Goal: Task Accomplishment & Management: Manage account settings

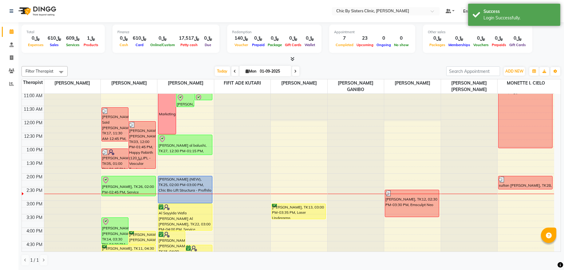
scroll to position [83, 0]
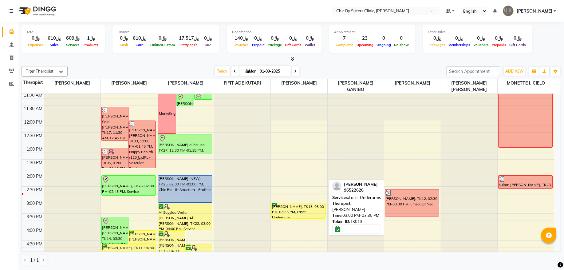
click at [306, 210] on div "[PERSON_NAME], TK13, 03:00 PM-03:35 PM, Laser Underarms" at bounding box center [299, 210] width 54 height 15
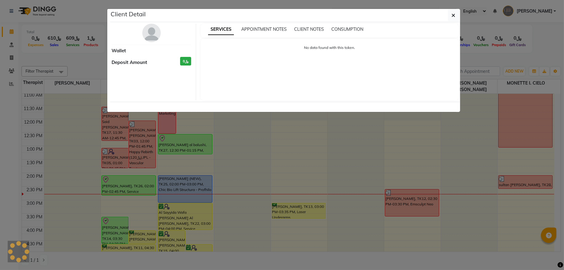
select select "6"
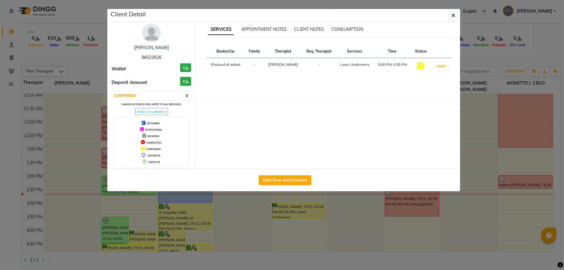
click at [152, 58] on span "96522626" at bounding box center [152, 58] width 20 height 6
copy span "96522626"
click at [452, 13] on icon "button" at bounding box center [454, 15] width 4 height 5
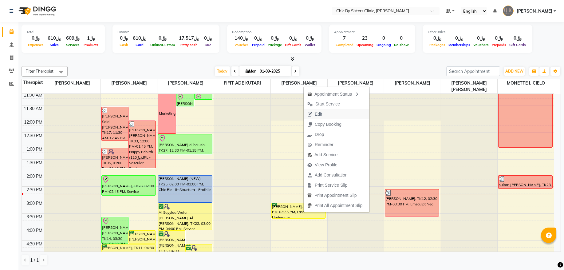
click at [315, 113] on span "Edit" at bounding box center [318, 114] width 7 height 6
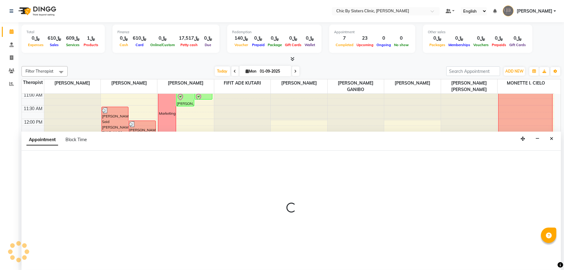
select select "confirm booking"
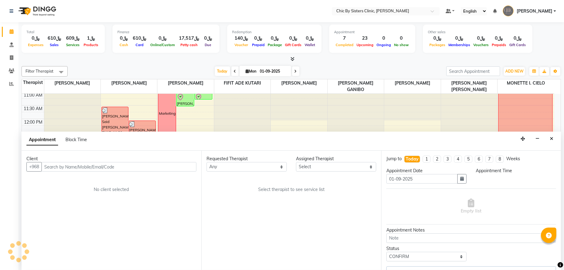
scroll to position [165, 0]
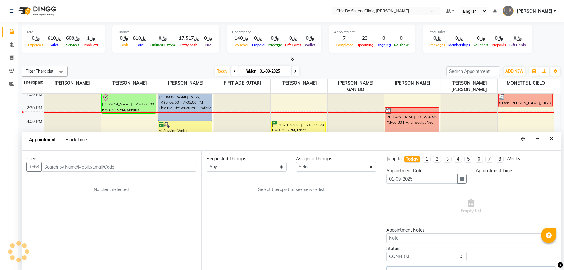
select select "49186"
select select "900"
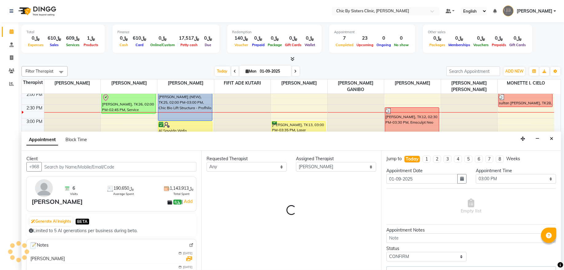
select select "3125"
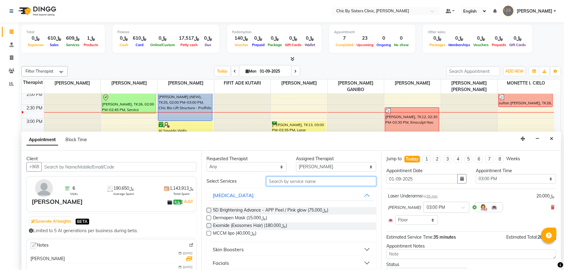
click at [275, 182] on input "text" at bounding box center [321, 182] width 110 height 10
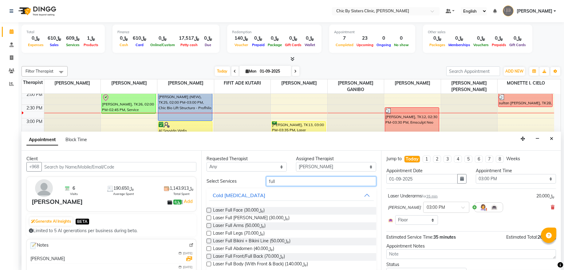
type input "full"
click at [208, 225] on label at bounding box center [209, 225] width 5 height 5
click at [208, 225] on input "checkbox" at bounding box center [209, 226] width 4 height 4
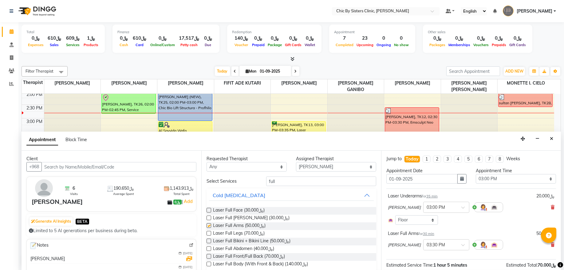
checkbox input "false"
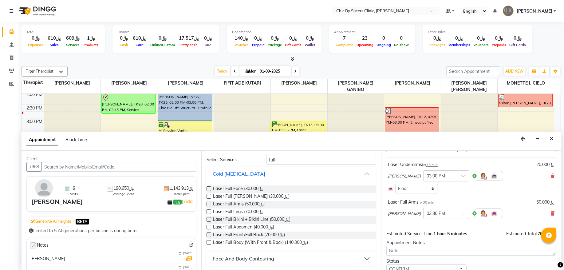
scroll to position [57, 0]
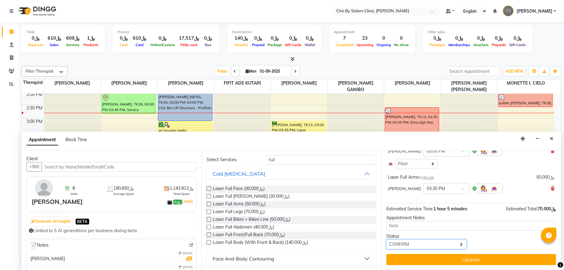
click at [431, 245] on select "Select TENTATIVE CONFIRM CHECK-IN UPCOMING" at bounding box center [427, 245] width 80 height 10
click at [387, 240] on select "Select TENTATIVE CONFIRM CHECK-IN UPCOMING" at bounding box center [427, 245] width 80 height 10
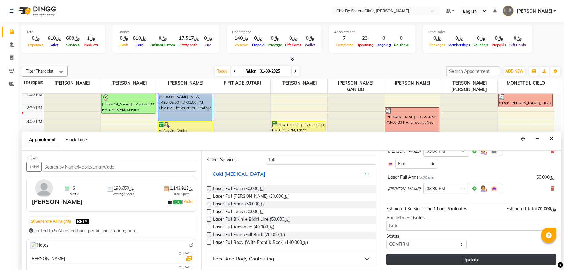
click at [467, 259] on button "Update" at bounding box center [472, 259] width 170 height 11
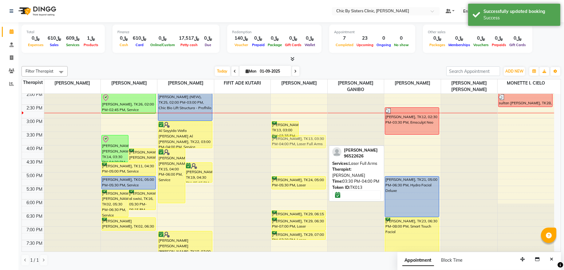
click at [308, 147] on div "Samah Al Rawahi, TK13, 03:00 PM-03:35 PM, Laser Underarms Samah Al Rawahi, TK13…" at bounding box center [299, 145] width 56 height 433
drag, startPoint x: 315, startPoint y: 140, endPoint x: 314, endPoint y: 126, distance: 13.6
click at [314, 126] on div "Samah Al Rawahi, TK13, 03:00 PM-03:35 PM, Laser Underarms Samah Al Rawahi, TK13…" at bounding box center [299, 145] width 56 height 433
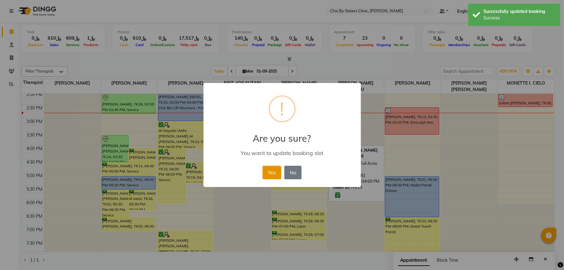
click at [274, 171] on button "Yes" at bounding box center [272, 173] width 19 height 14
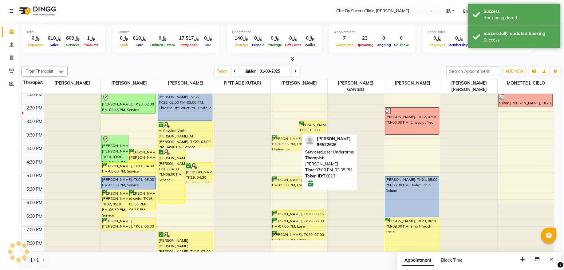
drag, startPoint x: 282, startPoint y: 133, endPoint x: 285, endPoint y: 147, distance: 14.4
click at [285, 147] on div "Samah Al Rawahi, TK13, 03:00 PM-03:35 PM, Laser Underarms Samah Al Rawahi, TK13…" at bounding box center [299, 145] width 56 height 433
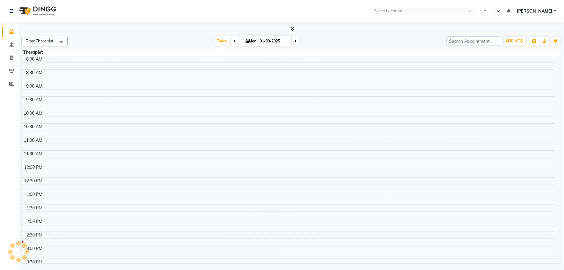
select select "en"
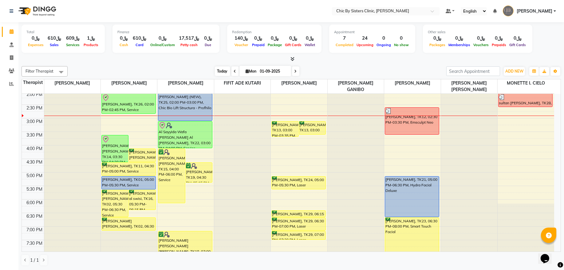
click at [221, 72] on span "Today" at bounding box center [222, 71] width 15 height 10
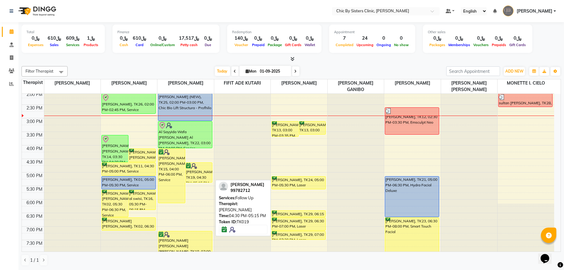
scroll to position [123, 0]
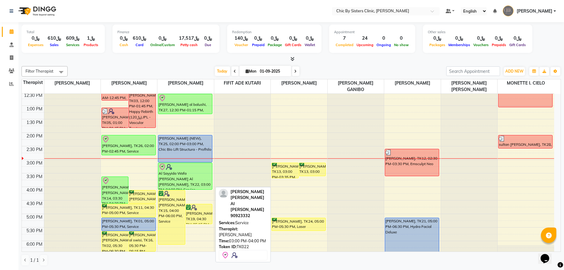
click at [175, 181] on div "Al Sayyida Wafa [PERSON_NAME] Al [PERSON_NAME], TK22, 03:00 PM-04:00 PM, Service" at bounding box center [185, 176] width 54 height 26
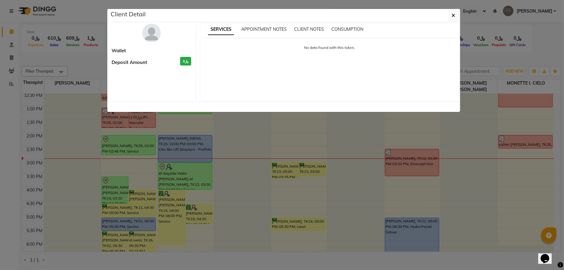
select select "8"
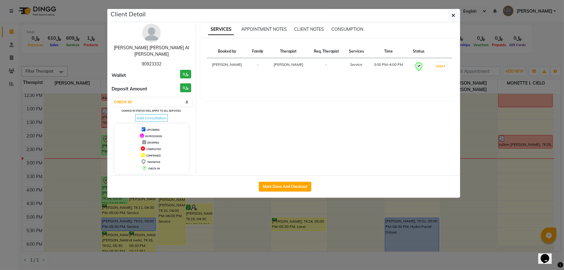
click at [155, 50] on link "[PERSON_NAME] [PERSON_NAME] Al [PERSON_NAME]" at bounding box center [151, 51] width 75 height 12
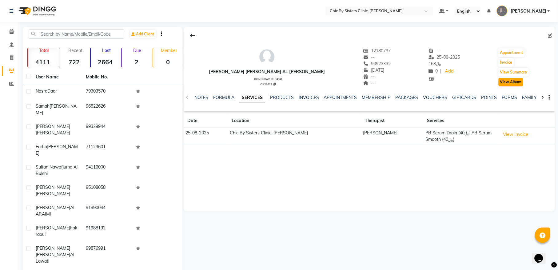
click at [516, 83] on button "View Album" at bounding box center [511, 82] width 25 height 9
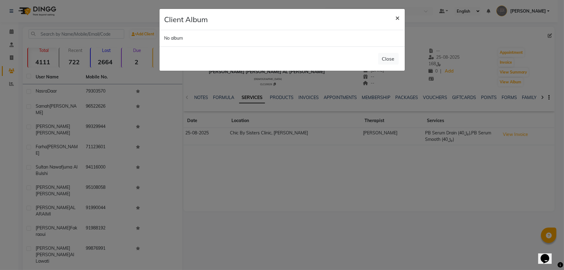
click at [396, 17] on span "×" at bounding box center [398, 17] width 4 height 9
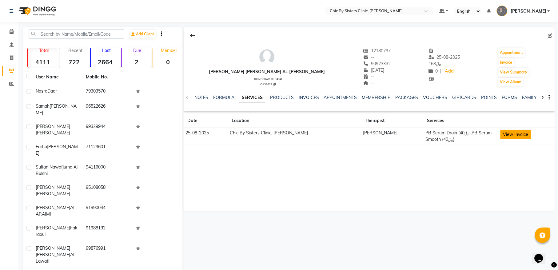
click at [519, 134] on button "View Invoice" at bounding box center [515, 135] width 31 height 10
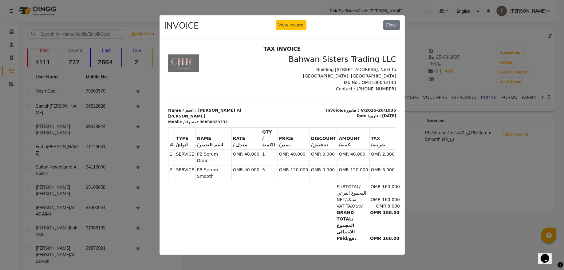
scroll to position [5, 0]
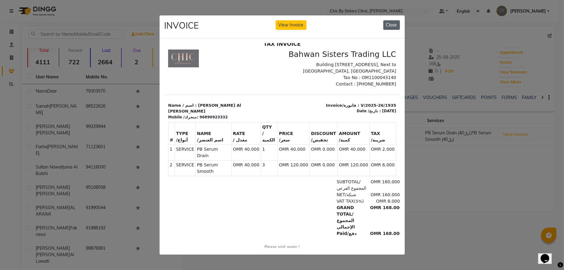
click at [391, 20] on button "Close" at bounding box center [392, 25] width 17 height 10
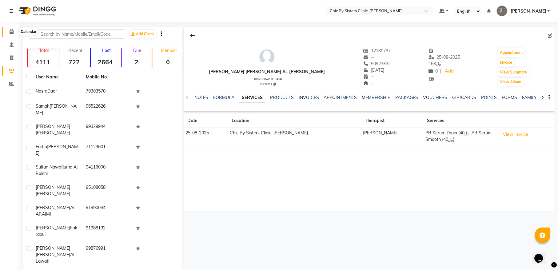
drag, startPoint x: 11, startPoint y: 34, endPoint x: 17, endPoint y: 39, distance: 8.5
click at [11, 34] on icon at bounding box center [12, 31] width 4 height 5
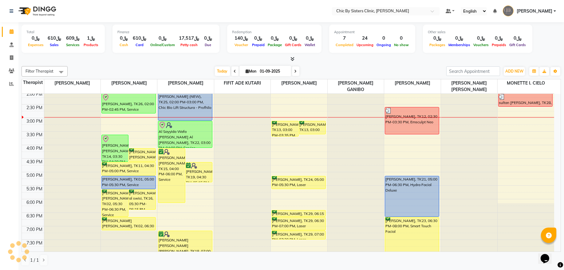
scroll to position [166, 0]
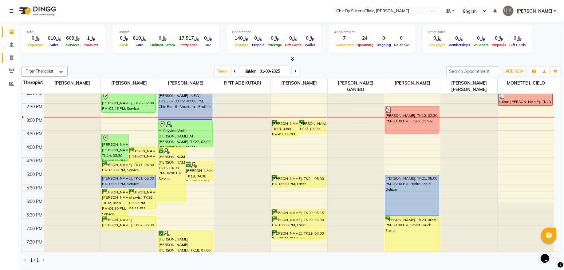
click at [11, 58] on icon at bounding box center [11, 57] width 3 height 5
select select "service"
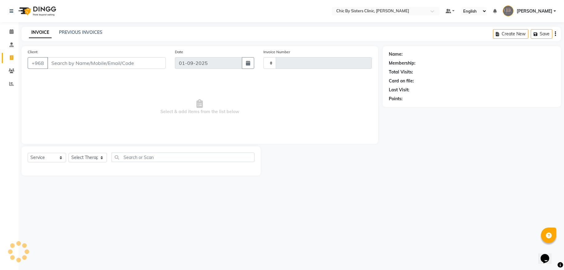
type input "2015"
select select "6348"
click at [68, 65] on input "Client" at bounding box center [106, 63] width 118 height 12
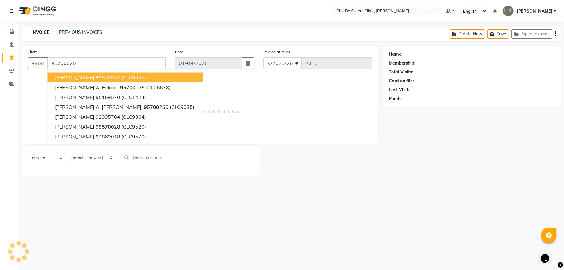
type input "95700025"
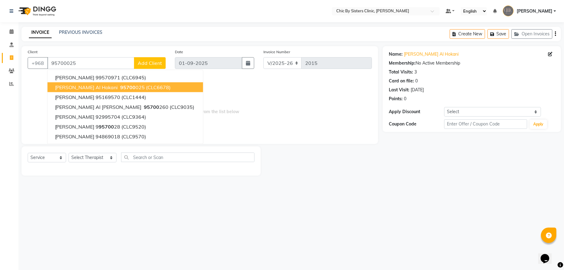
click at [80, 88] on span "Ibtisam Al hokani" at bounding box center [86, 87] width 63 height 6
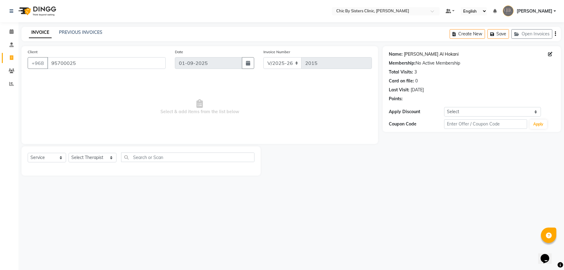
click at [423, 54] on link "Ibtisam Al Hokani" at bounding box center [431, 54] width 55 height 6
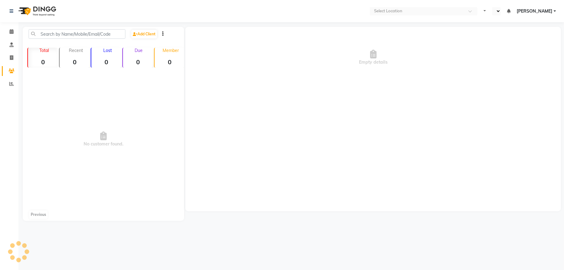
select select "en"
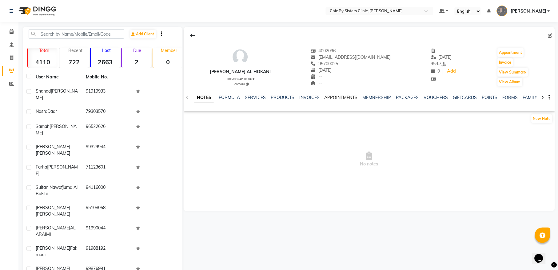
click at [338, 97] on link "APPOINTMENTS" at bounding box center [340, 98] width 33 height 6
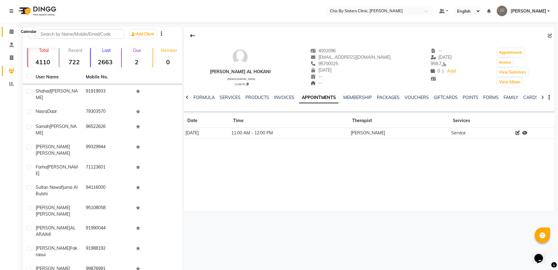
click at [11, 30] on icon at bounding box center [12, 31] width 4 height 5
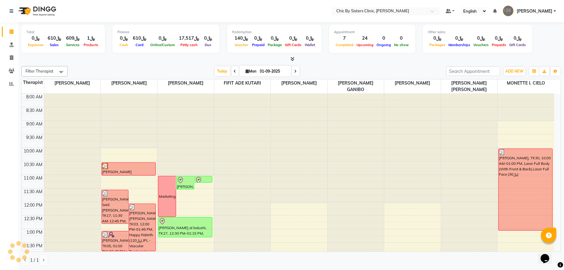
click at [261, 69] on input "01-09-2025" at bounding box center [273, 71] width 31 height 9
select select "9"
select select "2025"
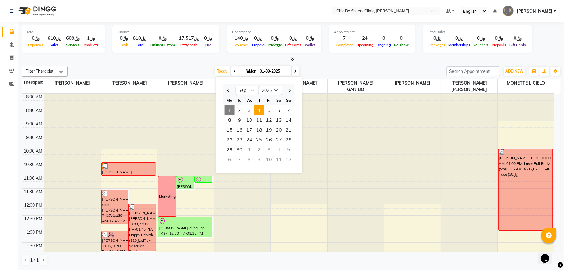
click at [256, 112] on span "4" at bounding box center [259, 110] width 10 height 10
type input "04-09-2025"
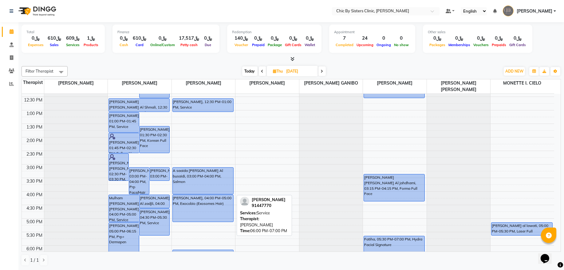
scroll to position [40, 0]
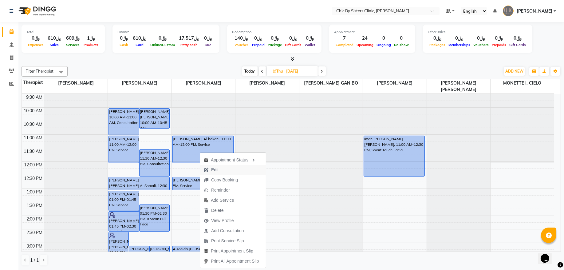
click at [220, 171] on span "Edit" at bounding box center [211, 170] width 22 height 10
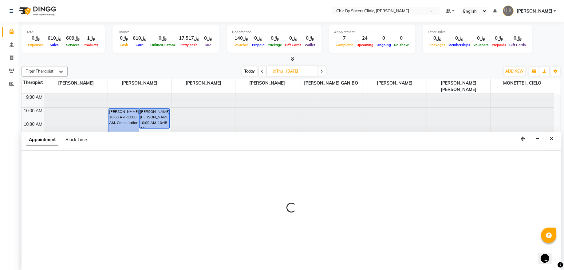
select select "tentative"
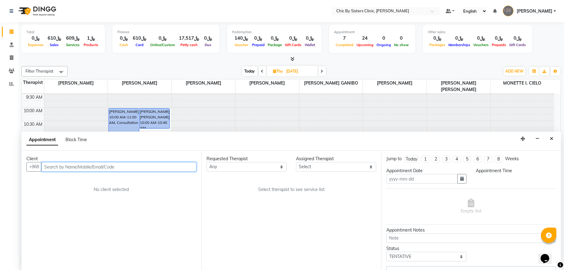
type input "04-09-2025"
select select "upcoming"
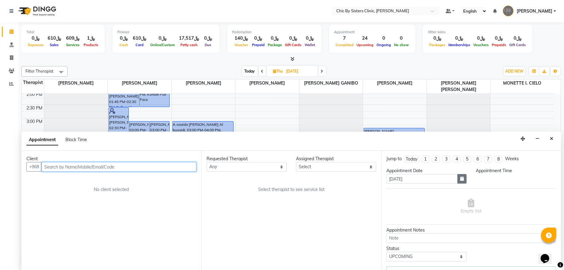
select select "49178"
select select "660"
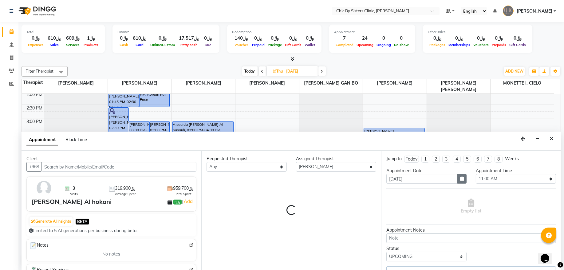
click at [460, 181] on icon "button" at bounding box center [462, 179] width 4 height 4
select select "3125"
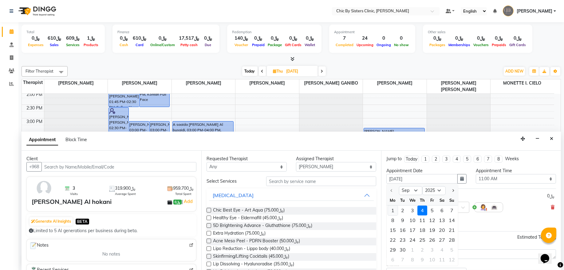
click at [392, 211] on div "1" at bounding box center [393, 211] width 10 height 10
type input "01-09-2025"
select select "660"
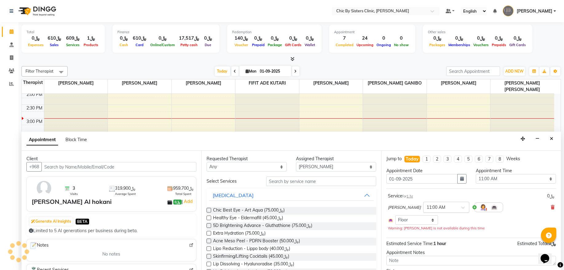
click at [432, 207] on div at bounding box center [447, 207] width 46 height 6
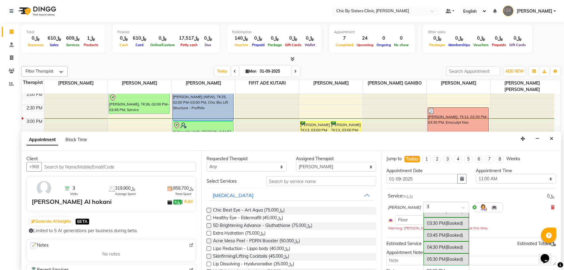
type input "3:"
click at [436, 233] on div "03:15 PM (Booked)" at bounding box center [447, 231] width 46 height 12
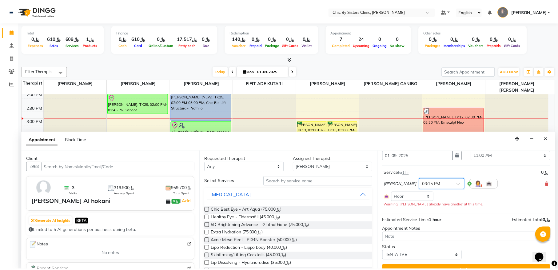
scroll to position [36, 0]
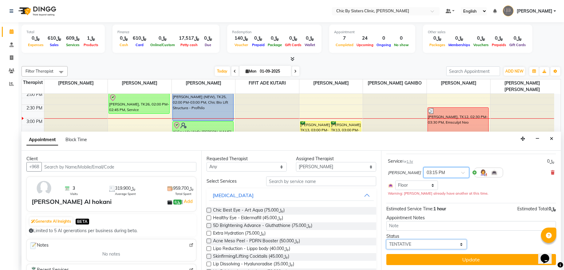
click at [405, 246] on select "Select TENTATIVE CONFIRM CHECK-IN UPCOMING" at bounding box center [427, 245] width 80 height 10
select select "confirm booking"
click at [387, 240] on select "Select TENTATIVE CONFIRM CHECK-IN UPCOMING" at bounding box center [427, 245] width 80 height 10
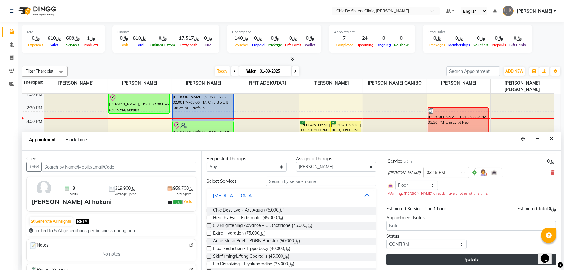
click at [411, 257] on button "Update" at bounding box center [472, 259] width 170 height 11
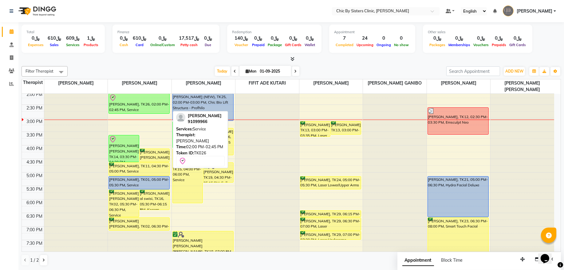
click at [130, 105] on div "safyah haytham, TK26, 02:00 PM-02:45 PM, Service" at bounding box center [139, 104] width 61 height 20
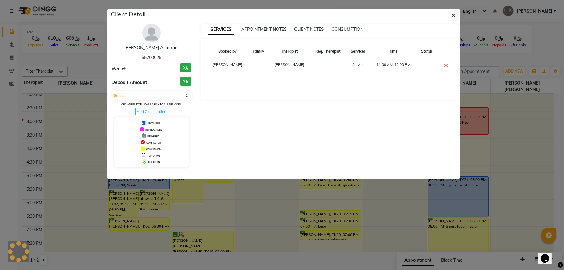
select select "8"
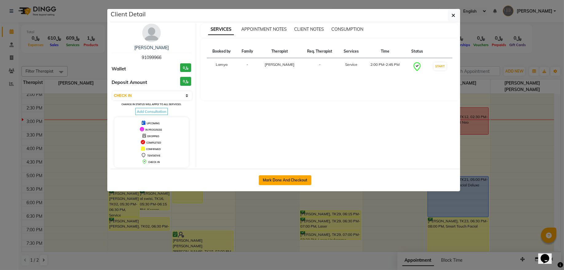
click at [288, 178] on button "Mark Done And Checkout" at bounding box center [285, 180] width 53 height 10
select select "service"
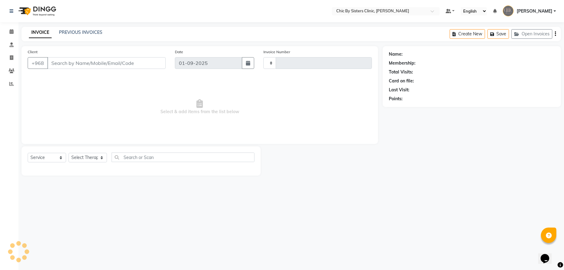
type input "2015"
select select "6348"
type input "91099966"
select select "49177"
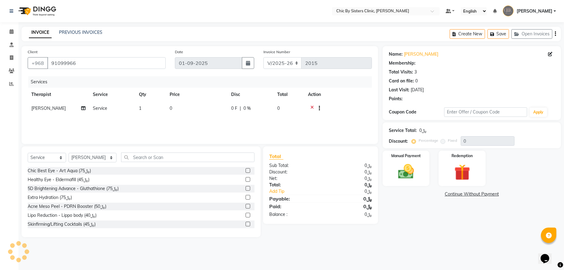
click at [312, 106] on icon at bounding box center [312, 109] width 3 height 8
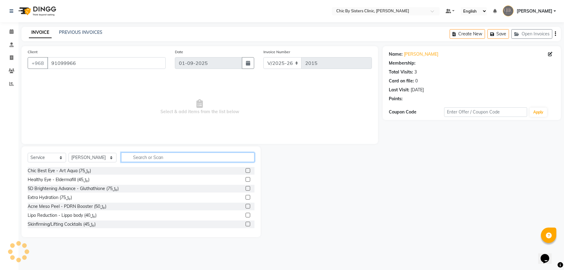
click at [188, 160] on input "text" at bounding box center [187, 158] width 133 height 10
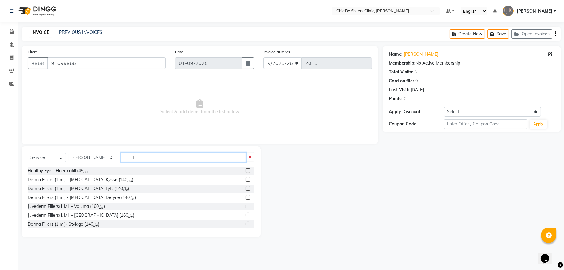
type input "fill"
click at [246, 197] on label at bounding box center [248, 197] width 5 height 5
click at [246, 197] on input "checkbox" at bounding box center [248, 198] width 4 height 4
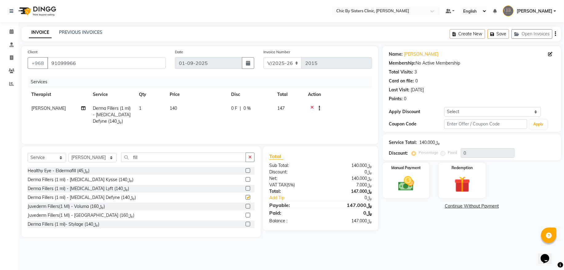
checkbox input "false"
click at [395, 175] on img at bounding box center [406, 183] width 27 height 19
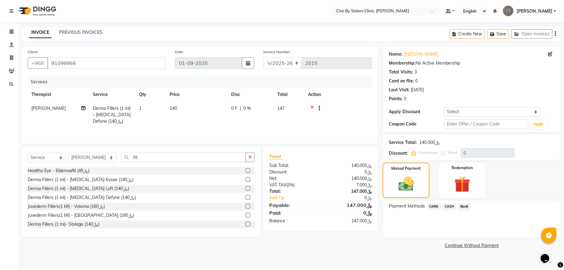
click at [435, 205] on span "CARD" at bounding box center [433, 206] width 13 height 7
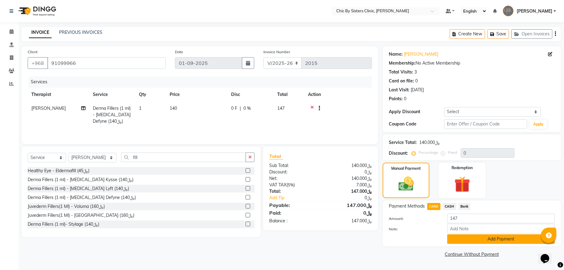
click at [452, 237] on button "Add Payment" at bounding box center [501, 239] width 108 height 10
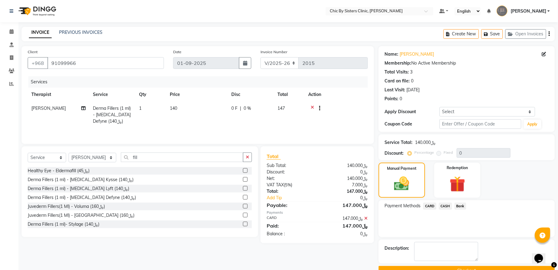
scroll to position [15, 0]
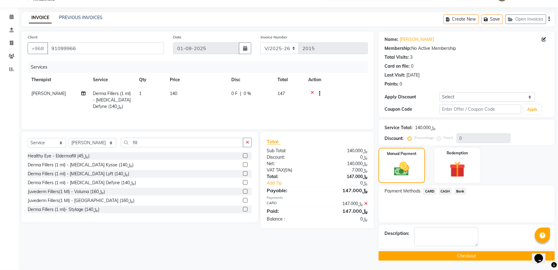
click at [386, 259] on button "Checkout" at bounding box center [467, 256] width 176 height 10
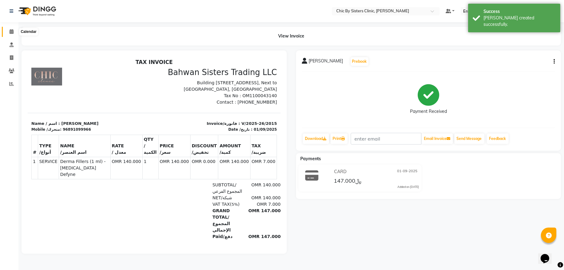
click at [13, 31] on icon at bounding box center [12, 31] width 4 height 5
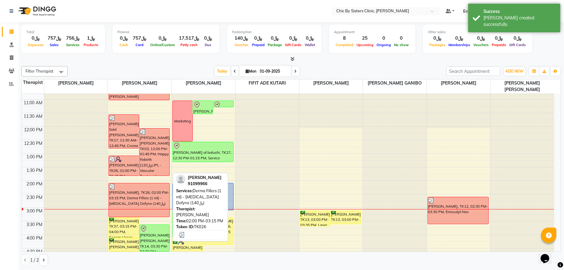
scroll to position [83, 0]
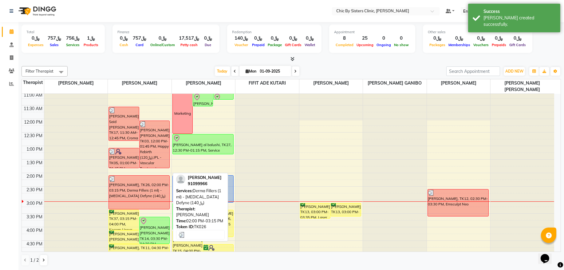
click at [136, 192] on div "[PERSON_NAME], TK26, 02:00 PM-03:15 PM, Derma Fillers (1 ml) - [MEDICAL_DATA] D…" at bounding box center [139, 193] width 61 height 34
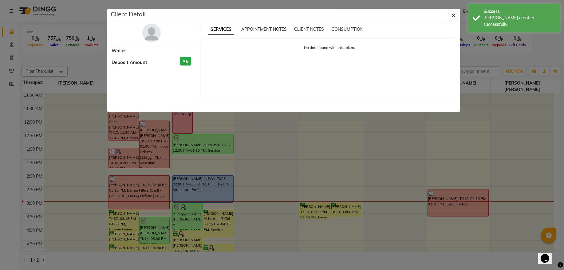
select select "3"
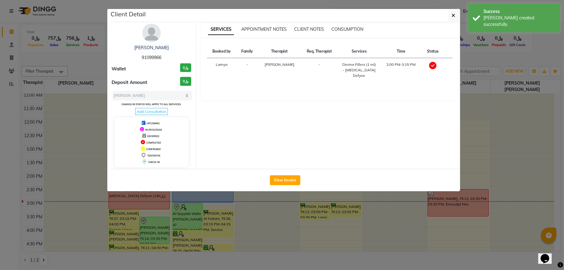
click at [152, 57] on span "91099966" at bounding box center [152, 58] width 20 height 6
copy span "91099966"
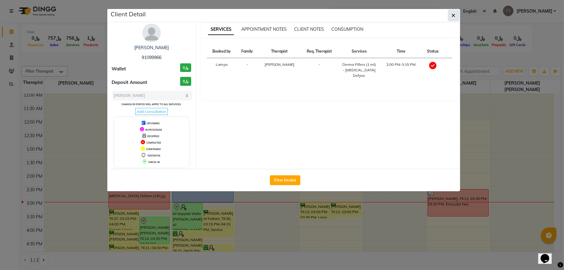
click at [454, 19] on button "button" at bounding box center [454, 16] width 12 height 12
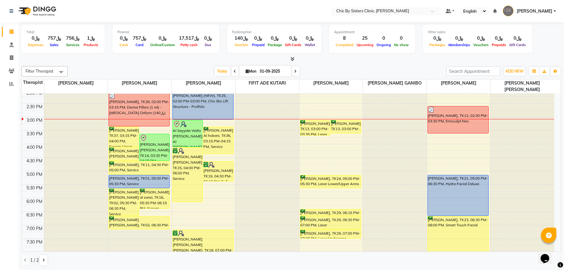
scroll to position [208, 0]
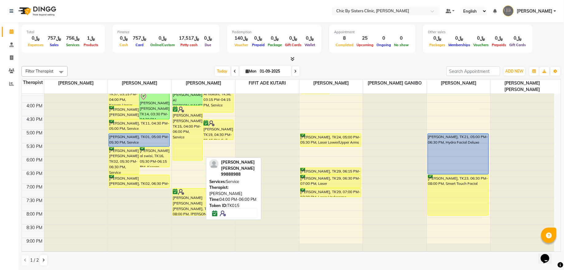
click at [181, 143] on div "[PERSON_NAME] [PERSON_NAME], TK15, 04:00 PM-06:00 PM, Service" at bounding box center [188, 133] width 30 height 54
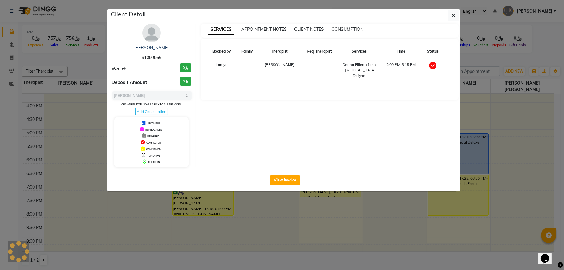
select select "6"
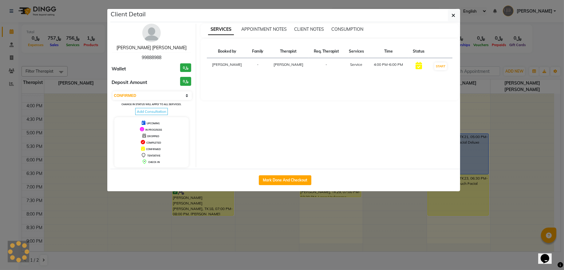
click at [173, 46] on link "[PERSON_NAME] [PERSON_NAME]" at bounding box center [152, 48] width 70 height 6
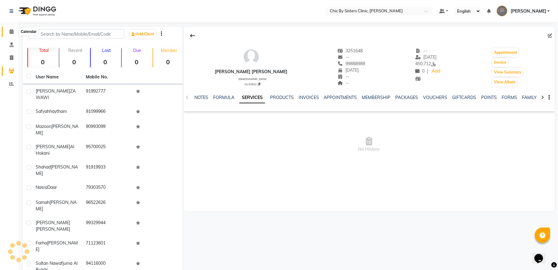
click at [10, 33] on icon at bounding box center [12, 31] width 4 height 5
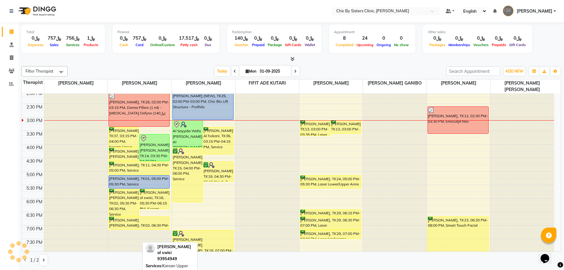
scroll to position [166, 0]
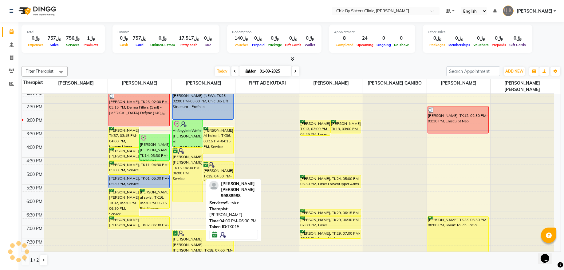
click at [190, 177] on div "[PERSON_NAME] [PERSON_NAME], TK15, 04:00 PM-06:00 PM, Service" at bounding box center [188, 175] width 30 height 54
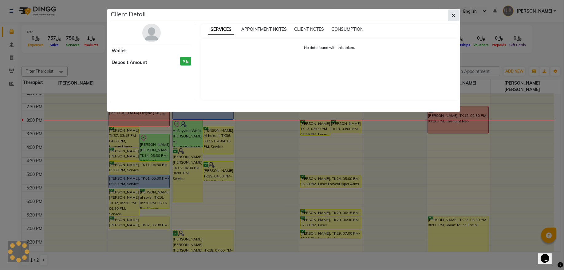
click at [452, 17] on icon "button" at bounding box center [454, 15] width 4 height 5
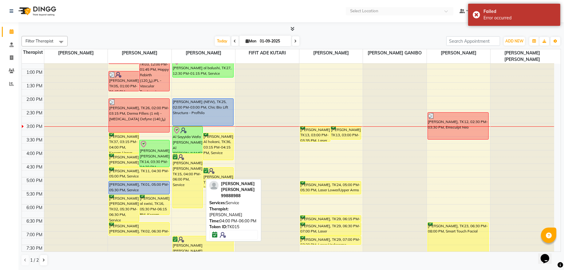
click at [193, 177] on div "[PERSON_NAME] [PERSON_NAME], TK15, 04:00 PM-06:00 PM, Service" at bounding box center [188, 181] width 30 height 54
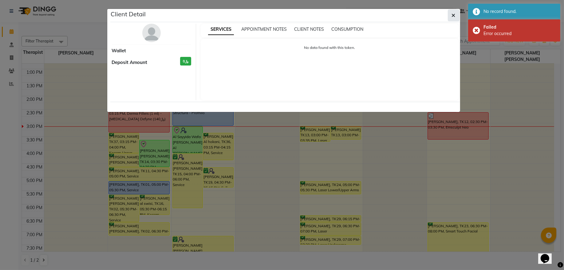
click at [457, 17] on button "button" at bounding box center [454, 16] width 12 height 12
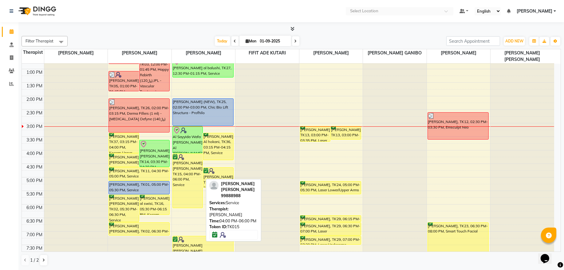
click at [189, 181] on div "[PERSON_NAME] [PERSON_NAME], TK15, 04:00 PM-06:00 PM, Service" at bounding box center [188, 181] width 30 height 54
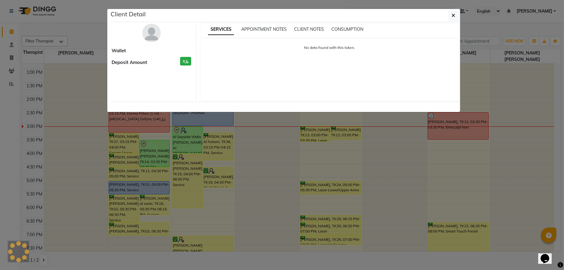
select select "6"
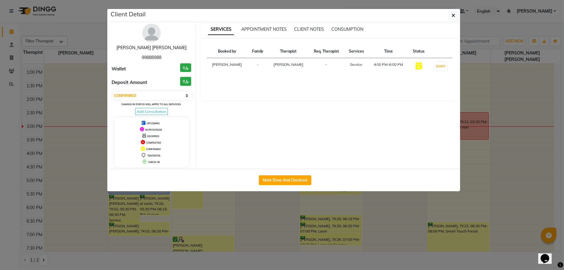
click at [165, 49] on link "[PERSON_NAME] [PERSON_NAME]" at bounding box center [152, 48] width 70 height 6
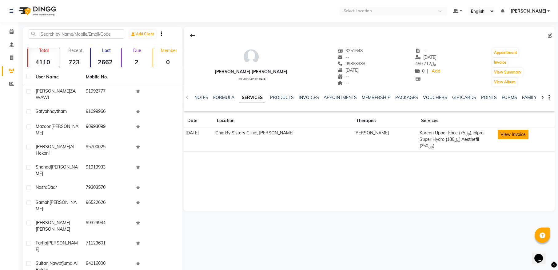
click at [520, 136] on button "View Invoice" at bounding box center [513, 135] width 31 height 10
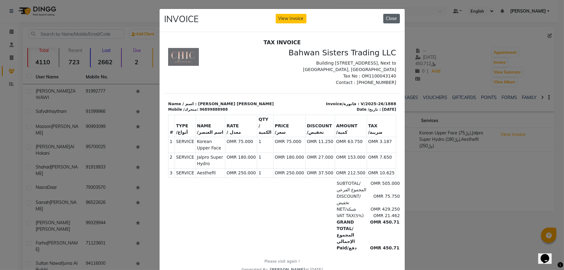
click at [393, 21] on button "Close" at bounding box center [392, 19] width 17 height 10
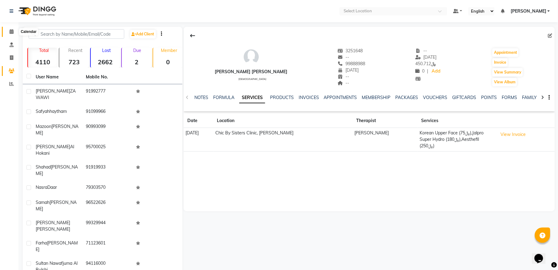
click at [14, 32] on span at bounding box center [11, 31] width 11 height 7
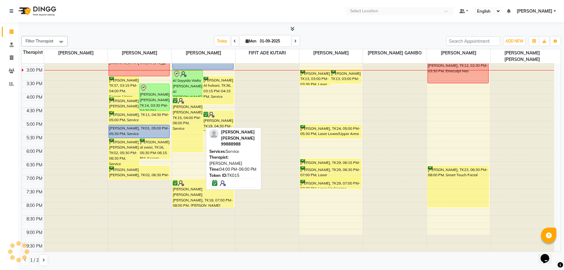
scroll to position [166, 0]
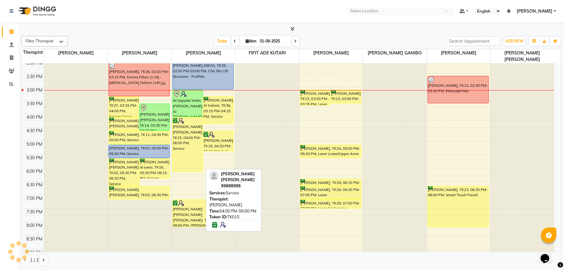
click at [186, 147] on div "[PERSON_NAME] [PERSON_NAME], TK15, 04:00 PM-06:00 PM, Service" at bounding box center [188, 144] width 30 height 54
select select "6"
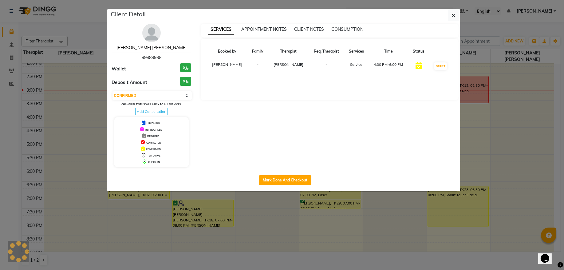
click at [170, 48] on link "[PERSON_NAME] [PERSON_NAME]" at bounding box center [152, 48] width 70 height 6
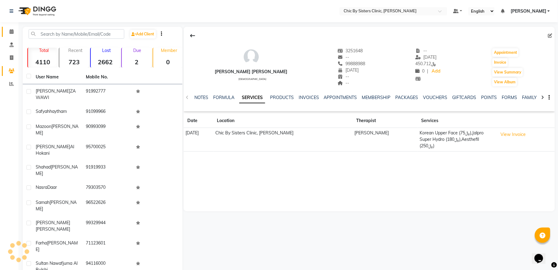
click at [14, 32] on span at bounding box center [11, 31] width 11 height 7
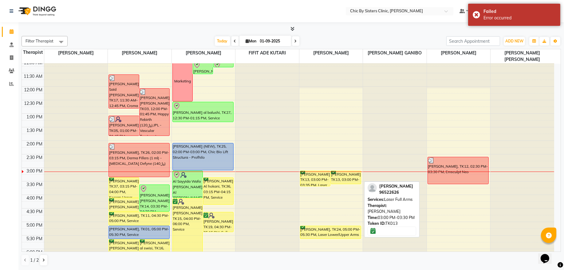
scroll to position [127, 0]
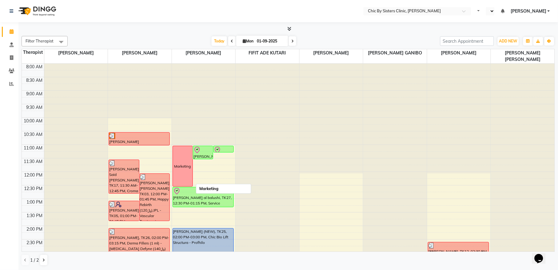
select select "en"
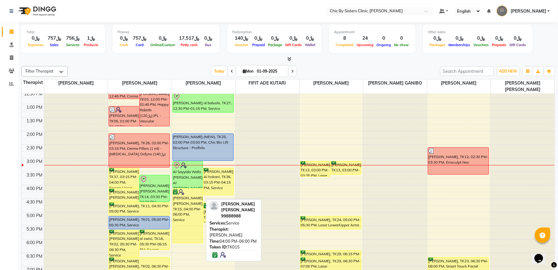
scroll to position [125, 0]
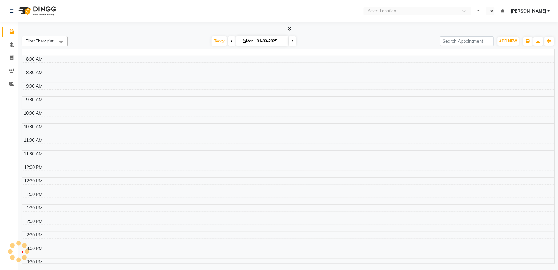
select select "en"
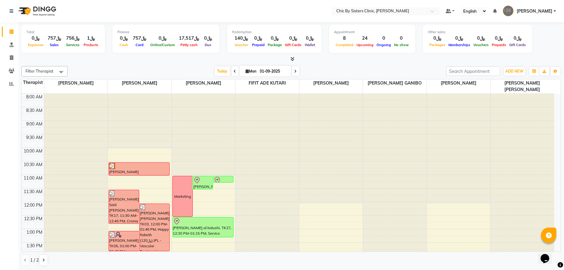
click at [327, 94] on div at bounding box center [332, 94] width 64 height 0
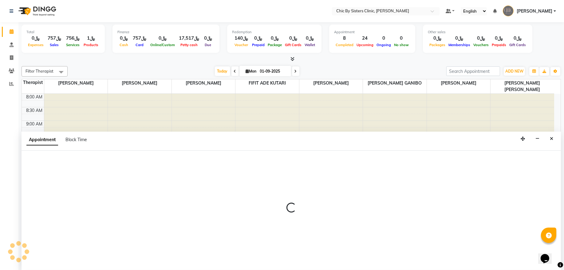
select select "49186"
select select "675"
select select "tentative"
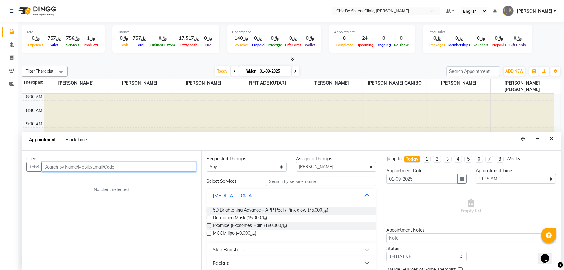
click at [86, 169] on input "text" at bounding box center [119, 167] width 155 height 10
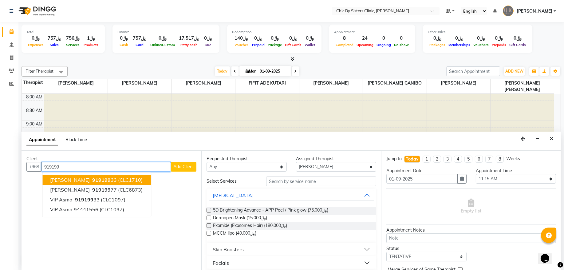
click at [86, 183] on span "[PERSON_NAME]" at bounding box center [70, 180] width 40 height 6
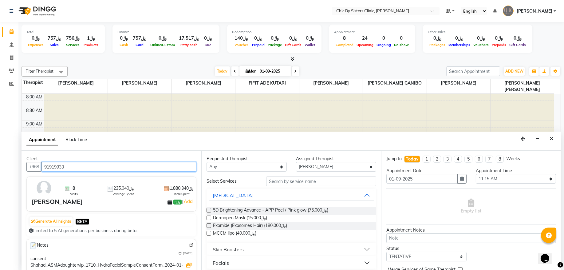
click at [60, 167] on input "91919933" at bounding box center [119, 167] width 155 height 10
type input "91919933"
click at [14, 57] on span at bounding box center [11, 57] width 11 height 7
select select "service"
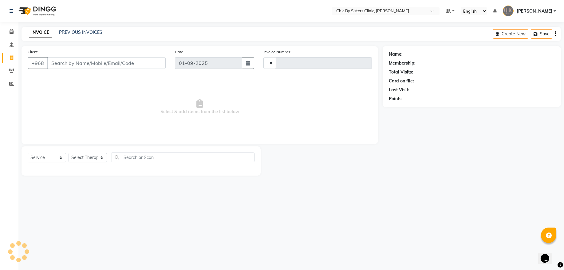
type input "2016"
select select "6348"
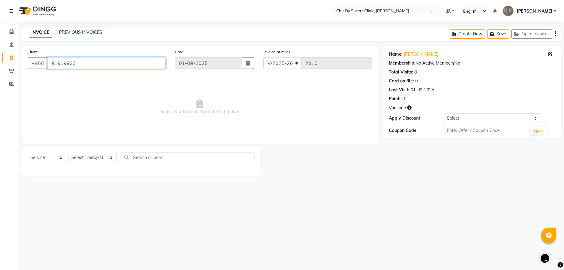
click at [85, 66] on input "91919933" at bounding box center [106, 63] width 118 height 12
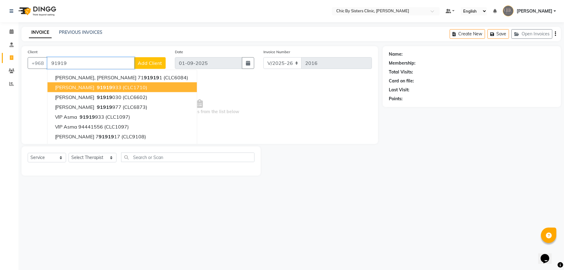
click at [81, 87] on span "[PERSON_NAME]" at bounding box center [75, 87] width 40 height 6
type input "91919933"
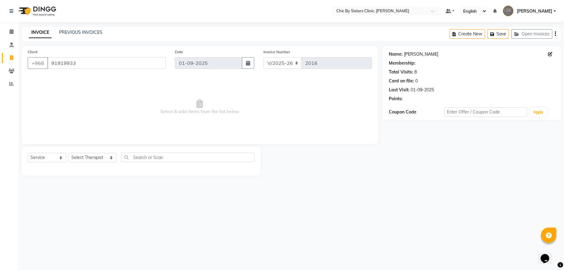
click at [406, 57] on link "Shahad Haitham" at bounding box center [421, 54] width 34 height 6
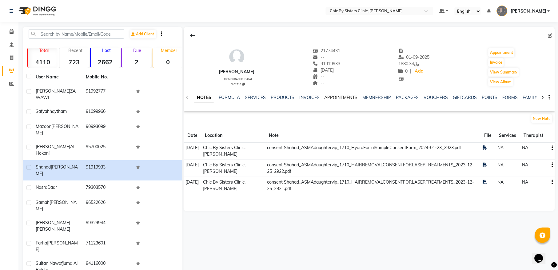
click at [347, 99] on link "APPOINTMENTS" at bounding box center [340, 98] width 33 height 6
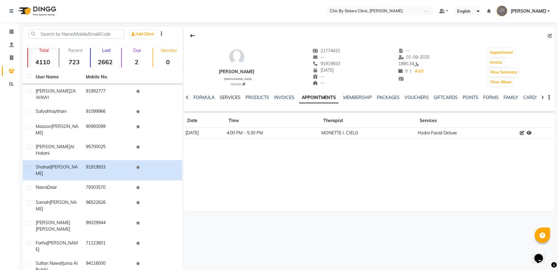
click at [231, 97] on link "SERVICES" at bounding box center [230, 98] width 21 height 6
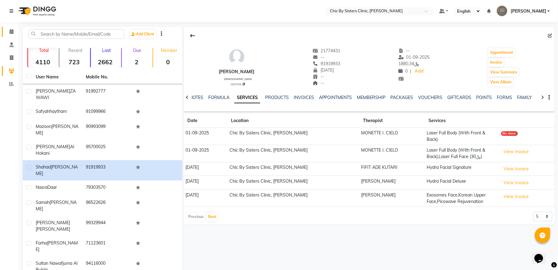
click at [11, 31] on icon at bounding box center [12, 31] width 4 height 5
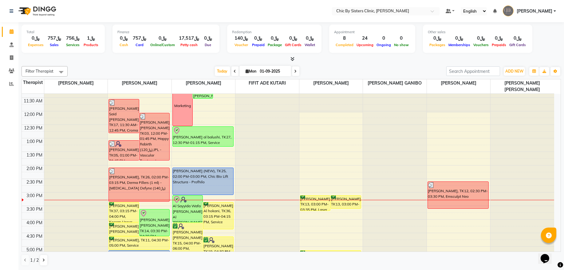
scroll to position [83, 0]
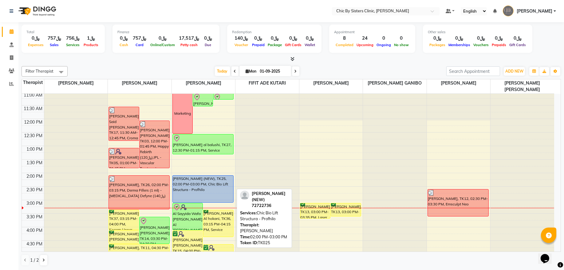
click at [210, 194] on div "[PERSON_NAME] (NEW), TK25, 02:00 PM-03:00 PM, Chic Bio Lift Structura - Profhilo" at bounding box center [203, 189] width 61 height 27
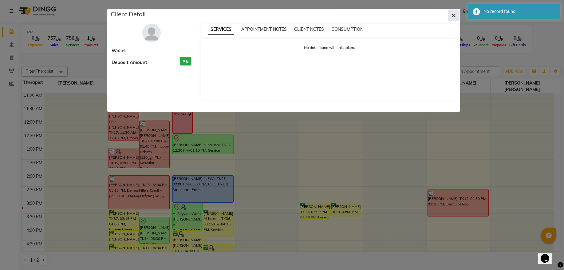
click at [453, 15] on icon "button" at bounding box center [454, 15] width 4 height 5
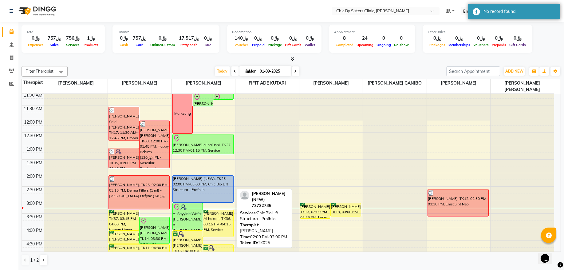
click at [212, 189] on div "[PERSON_NAME] (NEW), TK25, 02:00 PM-03:00 PM, Chic Bio Lift Structura - Profhilo" at bounding box center [203, 189] width 61 height 27
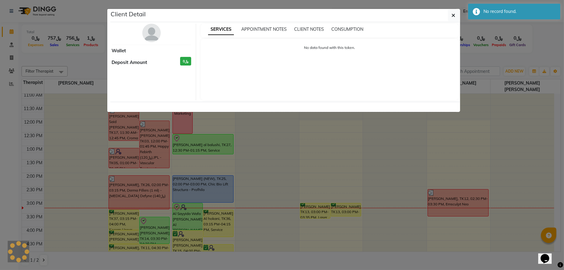
select select "5"
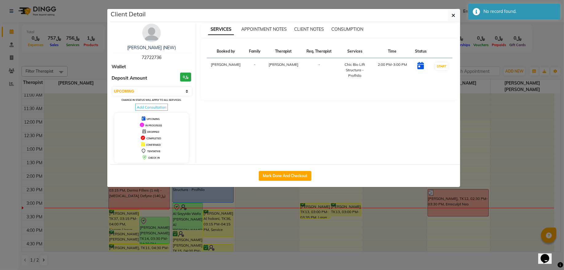
click at [154, 57] on span "72722736" at bounding box center [152, 58] width 20 height 6
copy span "72722736"
click at [151, 59] on span "72722736" at bounding box center [152, 58] width 20 height 6
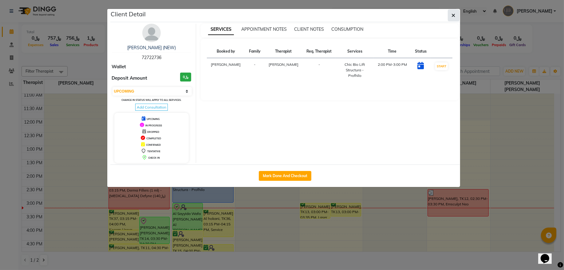
click at [449, 17] on button "button" at bounding box center [454, 16] width 12 height 12
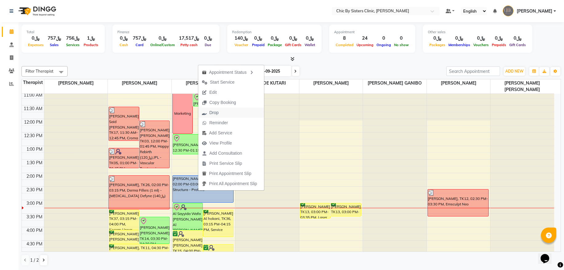
click at [214, 113] on span "Drop" at bounding box center [213, 112] width 9 height 6
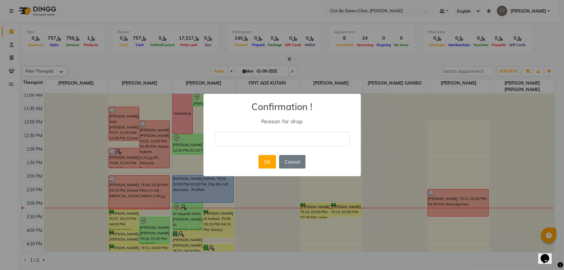
click at [245, 138] on input "text" at bounding box center [282, 139] width 135 height 14
type input "No show we sent to rebook"
click at [262, 158] on button "OK" at bounding box center [268, 162] width 18 height 14
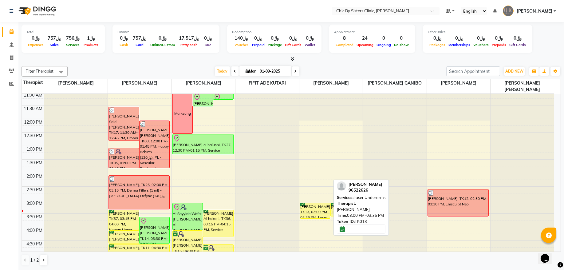
click at [321, 209] on div "[PERSON_NAME], TK13, 03:00 PM-03:35 PM, Laser Underarms" at bounding box center [315, 210] width 30 height 15
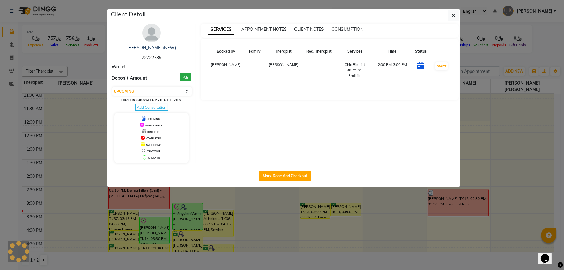
select select "6"
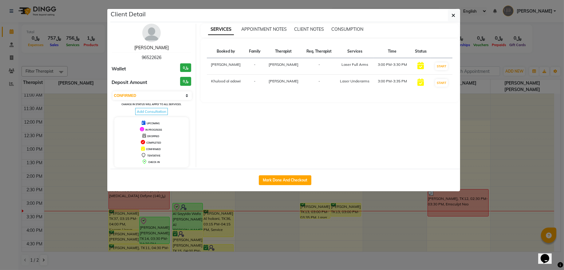
click at [169, 49] on link "[PERSON_NAME]" at bounding box center [151, 48] width 34 height 6
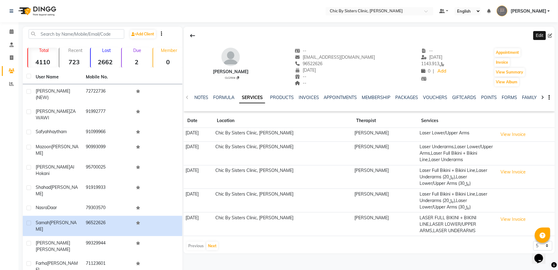
click at [550, 36] on icon at bounding box center [550, 36] width 4 height 4
select select "04"
select select "02"
select select "2022"
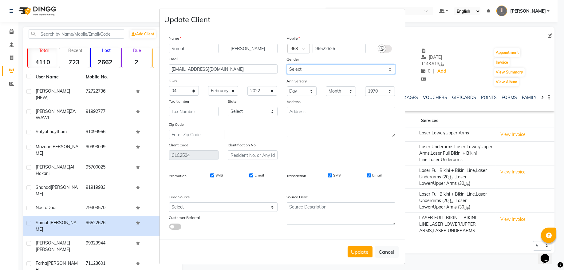
click at [304, 67] on select "Select [DEMOGRAPHIC_DATA] [DEMOGRAPHIC_DATA] Other Prefer Not To Say" at bounding box center [341, 70] width 109 height 10
select select "[DEMOGRAPHIC_DATA]"
click at [287, 65] on select "Select [DEMOGRAPHIC_DATA] [DEMOGRAPHIC_DATA] Other Prefer Not To Say" at bounding box center [341, 70] width 109 height 10
click at [253, 93] on select "1940 1941 1942 1943 1944 1945 1946 1947 1948 1949 1950 1951 1952 1953 1954 1955…" at bounding box center [263, 91] width 30 height 10
select select "1991"
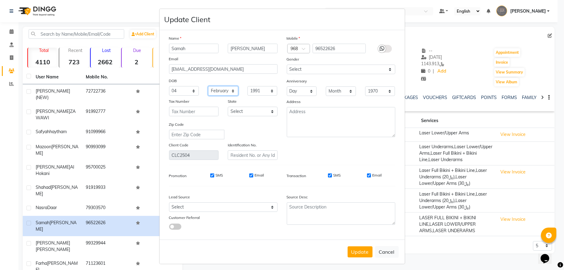
click at [218, 91] on select "Month January February March April May June July August September October Novem…" at bounding box center [223, 91] width 30 height 10
select select "11"
click at [208, 86] on select "Month January February March April May June July August September October Novem…" at bounding box center [223, 91] width 30 height 10
click at [180, 87] on select "Day 01 02 03 04 05 06 07 08 09 10 11 12 13 14 15 16 17 18 19 20 21 22 23 24 25 …" at bounding box center [184, 91] width 30 height 10
select select "15"
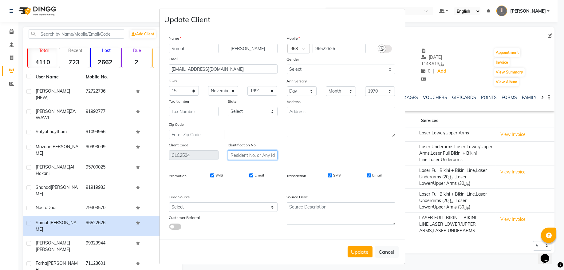
click at [253, 153] on input "text" at bounding box center [253, 155] width 50 height 10
type input "8967058"
click at [355, 252] on button "Update" at bounding box center [360, 251] width 25 height 11
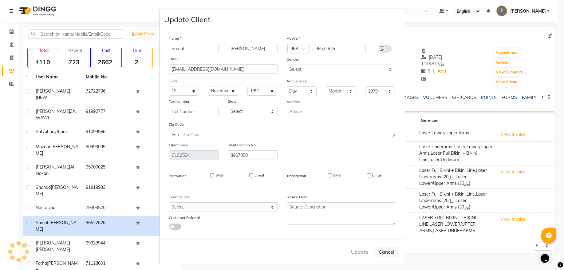
select select
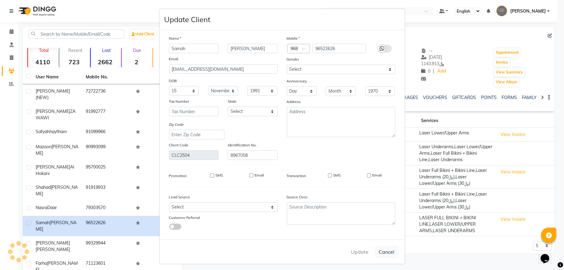
select select
checkbox input "false"
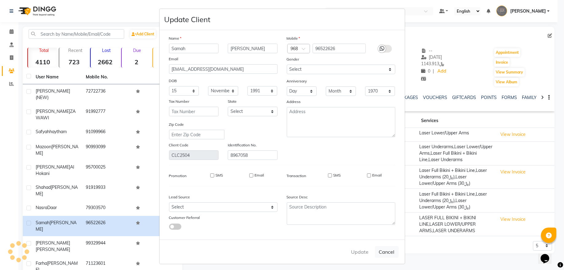
checkbox input "false"
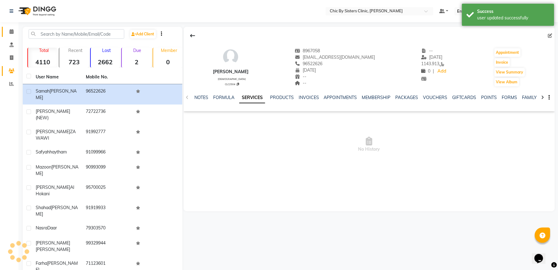
click at [13, 31] on icon at bounding box center [12, 31] width 4 height 5
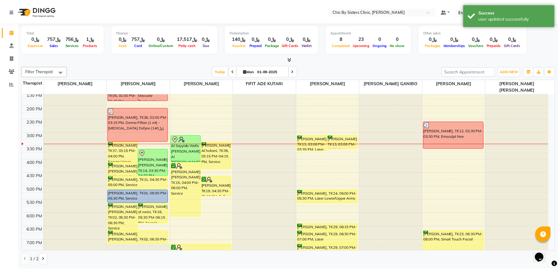
scroll to position [109, 0]
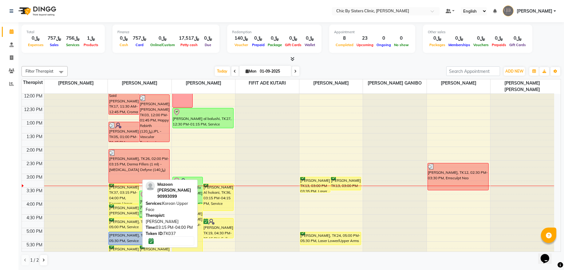
click at [126, 194] on div "[PERSON_NAME], TK37, 03:15 PM-04:00 PM, Korean Upper Face" at bounding box center [124, 194] width 30 height 20
select select "6"
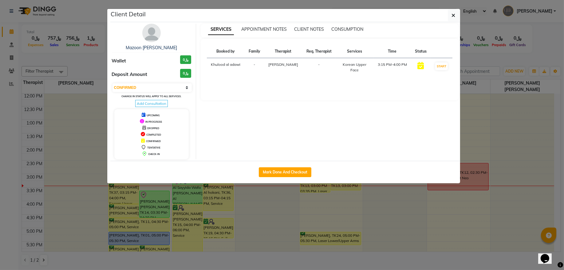
click at [152, 32] on img at bounding box center [151, 33] width 18 height 18
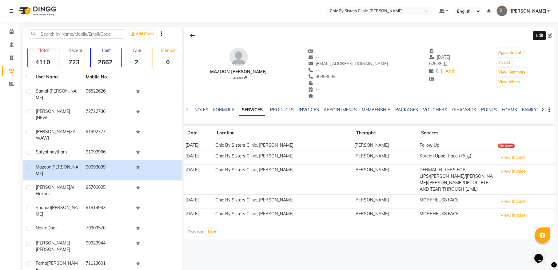
click at [550, 36] on icon at bounding box center [550, 36] width 4 height 4
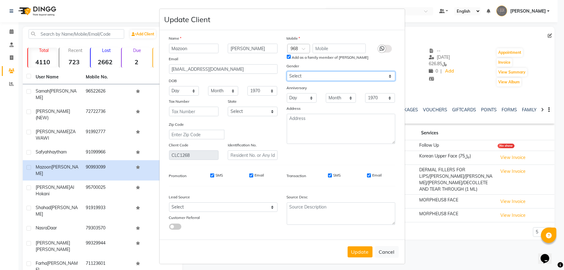
click at [323, 77] on select "Select [DEMOGRAPHIC_DATA] [DEMOGRAPHIC_DATA] Other Prefer Not To Say" at bounding box center [341, 76] width 109 height 10
select select "[DEMOGRAPHIC_DATA]"
click at [287, 71] on select "Select [DEMOGRAPHIC_DATA] [DEMOGRAPHIC_DATA] Other Prefer Not To Say" at bounding box center [341, 76] width 109 height 10
click at [233, 150] on input "text" at bounding box center [253, 155] width 50 height 10
type input "18688768"
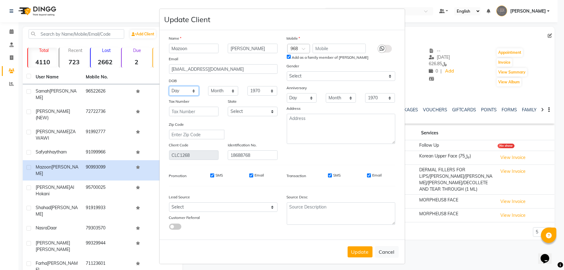
click at [179, 87] on select "Day 01 02 03 04 05 06 07 08 09 10 11 12 13 14 15 16 17 18 19 20 21 22 23 24 25 …" at bounding box center [184, 91] width 30 height 10
select select "19"
click at [169, 86] on select "Day 01 02 03 04 05 06 07 08 09 10 11 12 13 14 15 16 17 18 19 20 21 22 23 24 25 …" at bounding box center [184, 91] width 30 height 10
click at [223, 87] on select "Month January February March April May June July August September October Novem…" at bounding box center [223, 91] width 30 height 10
select select "11"
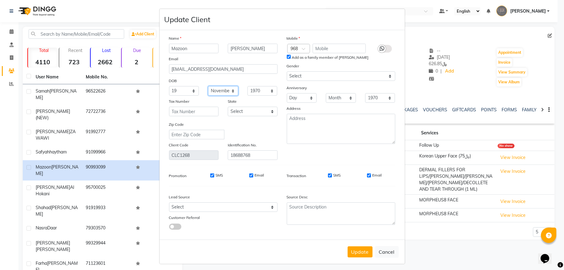
click at [208, 86] on select "Month January February March April May June July August September October Novem…" at bounding box center [223, 91] width 30 height 10
click at [257, 88] on select "1940 1941 1942 1943 1944 1945 1946 1947 1948 1949 1950 1951 1952 1953 1954 1955…" at bounding box center [263, 91] width 30 height 10
select select "1994"
click at [263, 92] on select "1940 1941 1942 1943 1944 1945 1946 1947 1948 1949 1950 1951 1952 1953 1954 1955…" at bounding box center [263, 91] width 30 height 10
click at [354, 250] on button "Update" at bounding box center [360, 251] width 25 height 11
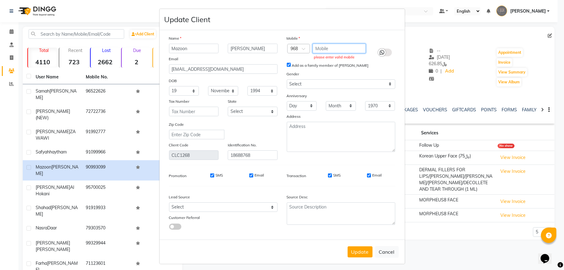
click at [334, 50] on input "text" at bounding box center [339, 49] width 53 height 10
click at [328, 48] on input "90993099" at bounding box center [339, 49] width 53 height 10
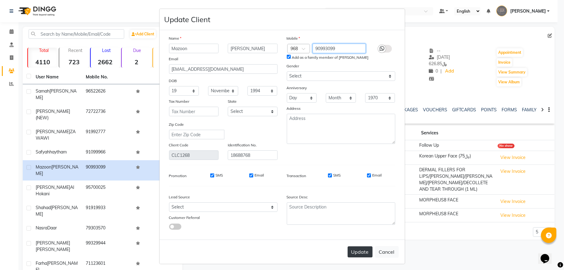
type input "90993099"
click at [357, 254] on button "Update" at bounding box center [360, 251] width 25 height 11
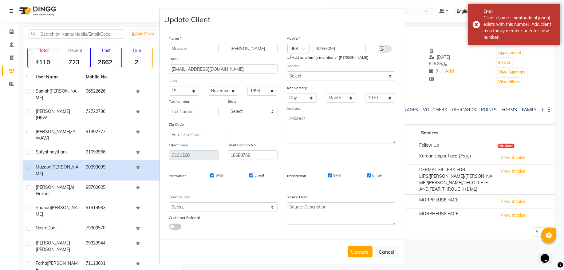
click at [287, 57] on input "Add as a family member of [PERSON_NAME]" at bounding box center [289, 57] width 4 height 4
checkbox input "true"
click at [357, 250] on button "Update" at bounding box center [360, 251] width 25 height 11
select select
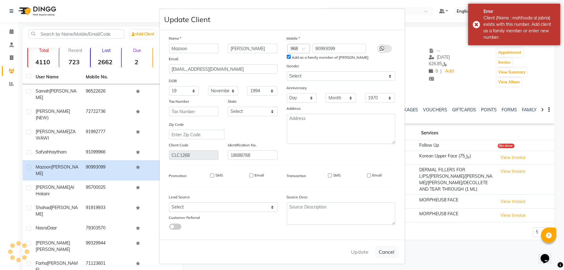
select select
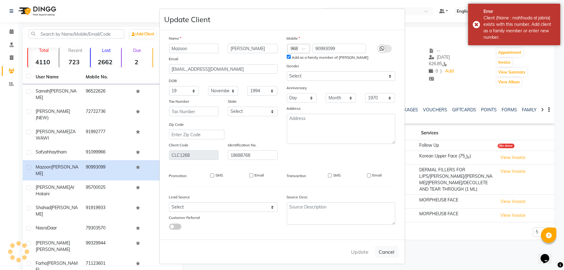
checkbox input "false"
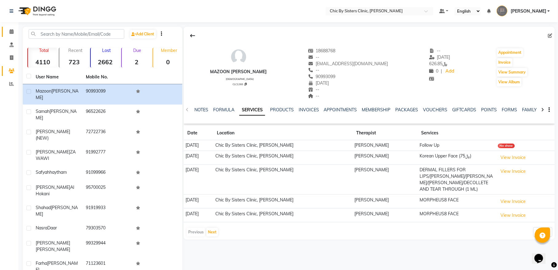
click at [12, 33] on icon at bounding box center [12, 31] width 4 height 5
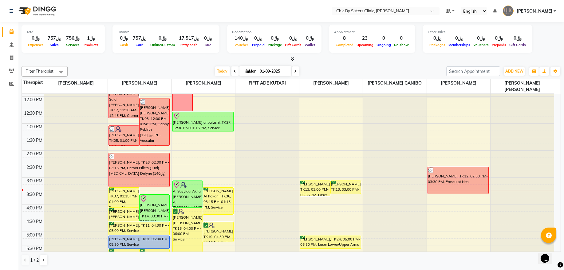
scroll to position [125, 0]
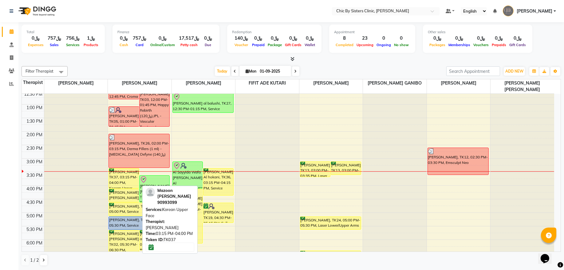
click at [114, 181] on div "[PERSON_NAME], TK37, 03:15 PM-04:00 PM, Korean Upper Face" at bounding box center [124, 179] width 30 height 20
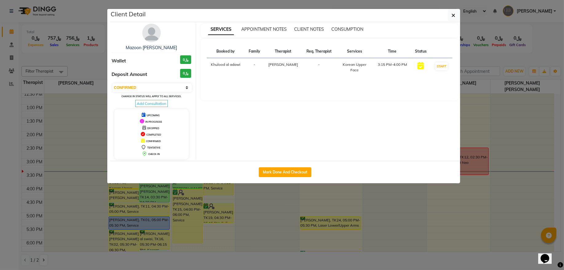
drag, startPoint x: 141, startPoint y: 89, endPoint x: 142, endPoint y: 93, distance: 3.4
click at [141, 89] on select "Select IN SERVICE CONFIRMED TENTATIVE CHECK IN MARK DONE DROPPED UPCOMING" at bounding box center [153, 87] width 80 height 9
select select "8"
click at [113, 84] on select "Select IN SERVICE CONFIRMED TENTATIVE CHECK IN MARK DONE DROPPED UPCOMING" at bounding box center [153, 87] width 80 height 9
click at [449, 15] on button "button" at bounding box center [454, 16] width 12 height 12
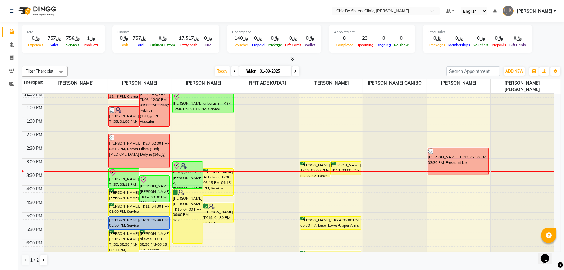
click at [267, 70] on input "01-09-2025" at bounding box center [273, 71] width 31 height 9
select select "9"
select select "2025"
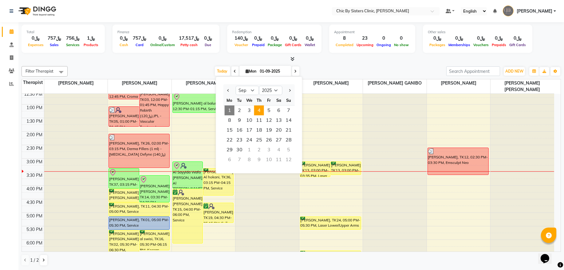
click at [258, 114] on span "4" at bounding box center [259, 110] width 10 height 10
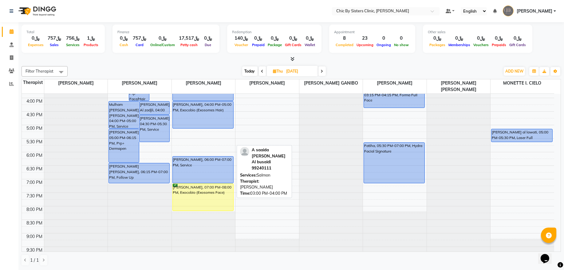
scroll to position [192, 0]
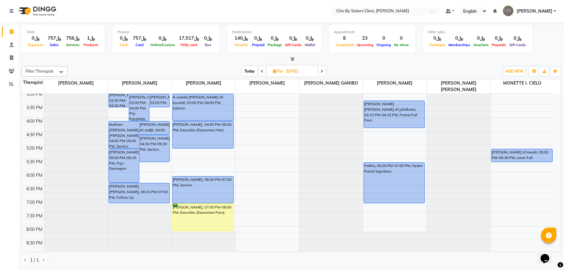
click at [243, 69] on span "Today" at bounding box center [249, 71] width 15 height 10
type input "01-09-2025"
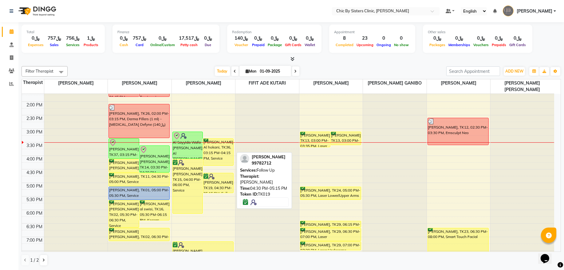
scroll to position [109, 0]
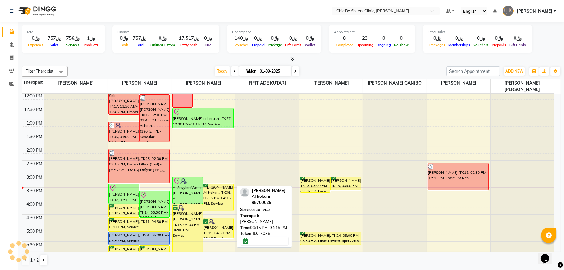
click at [210, 196] on div "[PERSON_NAME] Al hokani, TK36, 03:15 PM-04:15 PM, Service" at bounding box center [218, 197] width 30 height 27
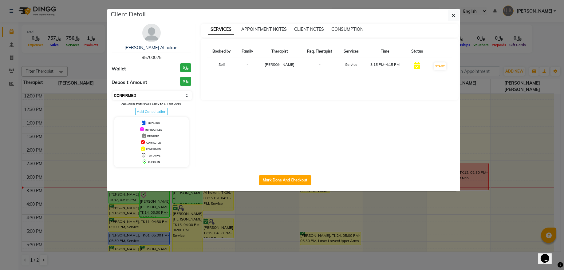
click at [149, 100] on select "Select IN SERVICE CONFIRMED TENTATIVE CHECK IN MARK DONE DROPPED UPCOMING" at bounding box center [153, 95] width 80 height 9
select select "8"
click at [113, 92] on select "Select IN SERVICE CONFIRMED TENTATIVE CHECK IN MARK DONE DROPPED UPCOMING" at bounding box center [153, 95] width 80 height 9
click at [450, 16] on button "button" at bounding box center [454, 16] width 12 height 12
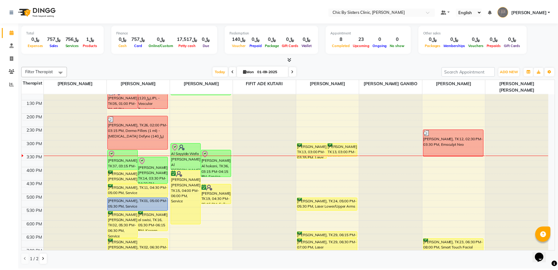
scroll to position [192, 0]
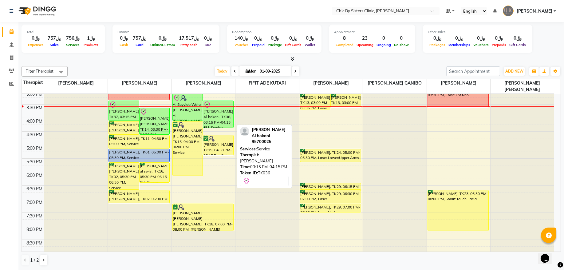
click at [221, 116] on div "[PERSON_NAME] Al hokani, TK36, 03:15 PM-04:15 PM, Service" at bounding box center [218, 114] width 30 height 27
select select "8"
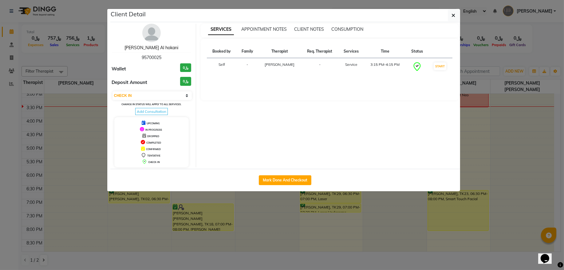
click at [162, 49] on link "[PERSON_NAME] Al hokani" at bounding box center [152, 48] width 54 height 6
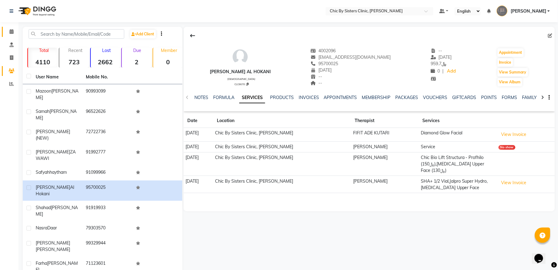
click at [14, 34] on span at bounding box center [11, 31] width 11 height 7
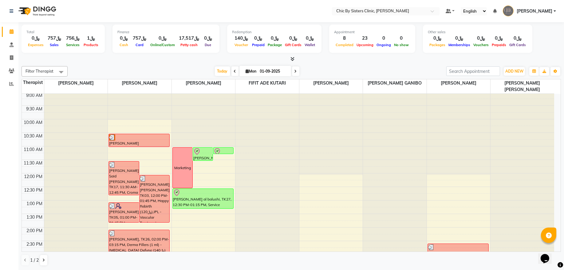
scroll to position [83, 0]
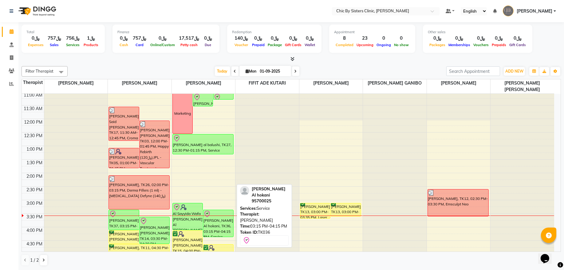
click at [213, 224] on div "[PERSON_NAME] Al hokani, TK36, 03:15 PM-04:15 PM, Service" at bounding box center [218, 223] width 30 height 27
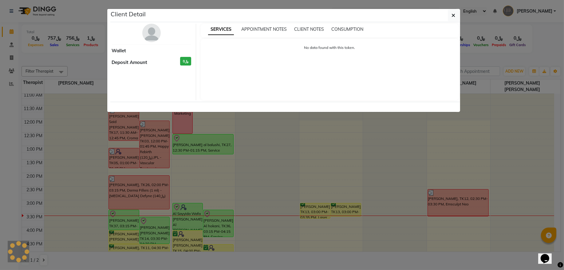
select select "8"
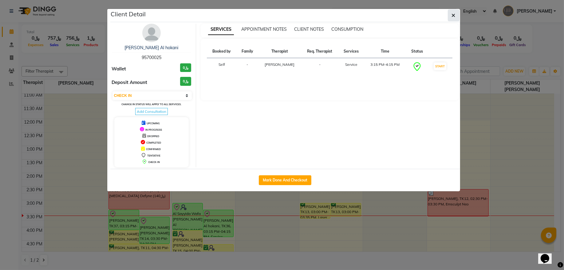
click at [453, 19] on button "button" at bounding box center [454, 16] width 12 height 12
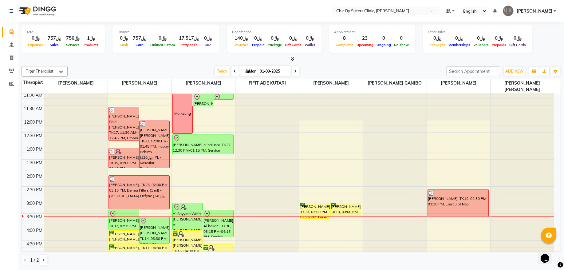
click at [234, 72] on icon at bounding box center [235, 72] width 2 height 4
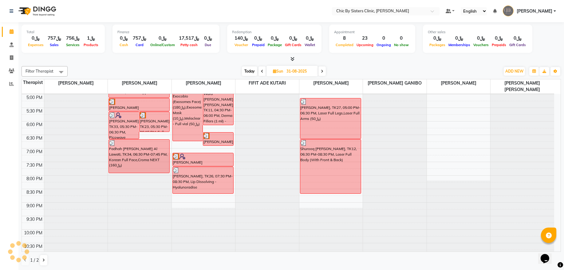
scroll to position [275, 0]
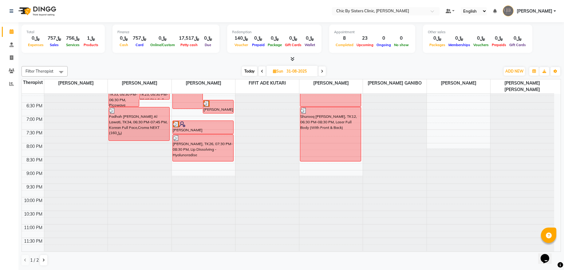
click at [248, 71] on span "Today" at bounding box center [249, 71] width 15 height 10
type input "01-09-2025"
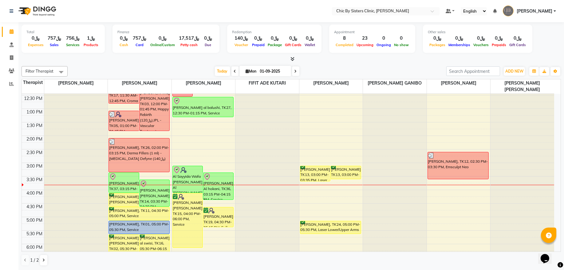
scroll to position [42, 0]
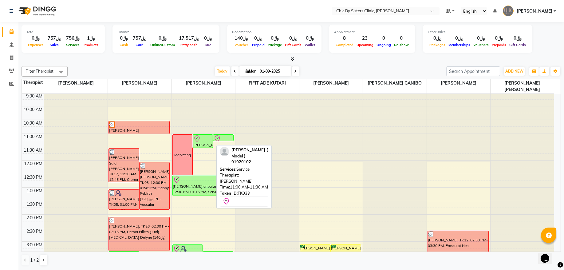
click at [206, 145] on div "[PERSON_NAME] ( Model ), TK33, 11:00 AM-11:30 AM, Service" at bounding box center [203, 141] width 20 height 13
select select "8"
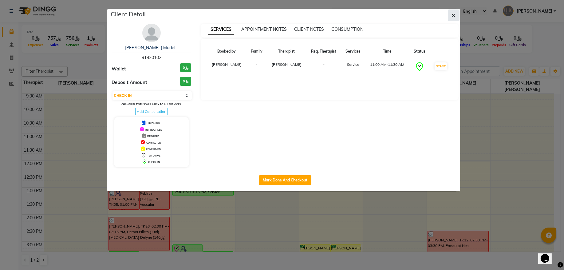
click at [456, 18] on button "button" at bounding box center [454, 16] width 12 height 12
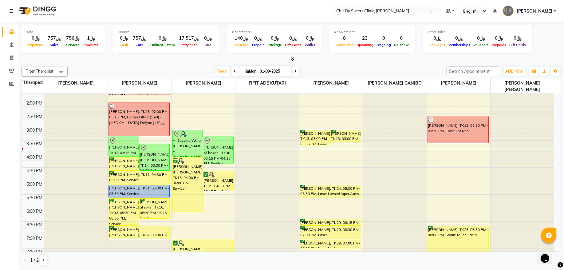
scroll to position [160, 0]
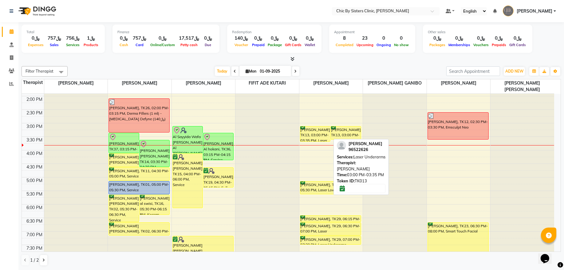
click at [305, 133] on div "[PERSON_NAME], TK13, 03:00 PM-03:35 PM, Laser Underarms" at bounding box center [315, 133] width 30 height 15
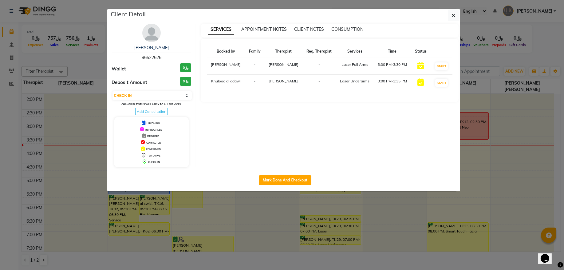
select select "6"
click at [148, 96] on select "Select IN SERVICE CONFIRMED TENTATIVE CHECK IN MARK DONE DROPPED UPCOMING" at bounding box center [153, 95] width 80 height 9
click at [458, 16] on button "button" at bounding box center [454, 16] width 12 height 12
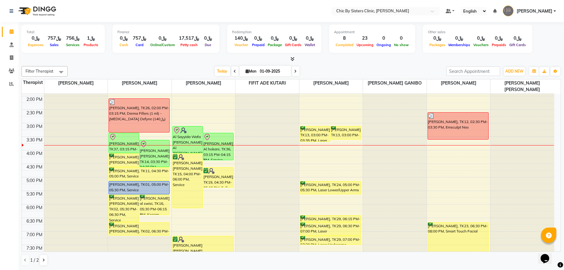
click at [539, 11] on span "[PERSON_NAME]" at bounding box center [535, 11] width 36 height 6
click at [533, 43] on link "Sign out" at bounding box center [525, 44] width 56 height 10
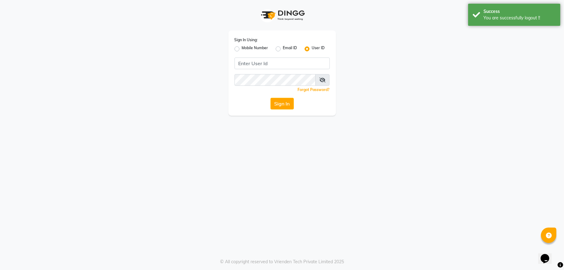
click at [242, 49] on label "Mobile Number" at bounding box center [255, 48] width 26 height 7
click at [242, 49] on input "Mobile Number" at bounding box center [244, 47] width 4 height 4
radio input "true"
radio input "false"
click at [251, 65] on span at bounding box center [252, 65] width 8 height 6
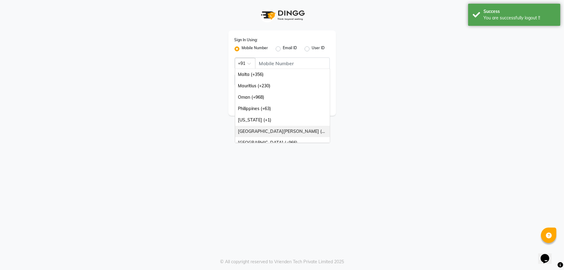
scroll to position [83, 0]
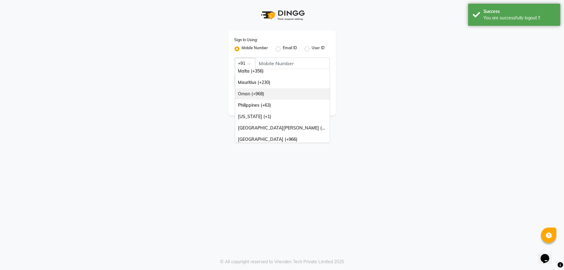
click at [252, 93] on div "Oman (+968)" at bounding box center [282, 93] width 95 height 11
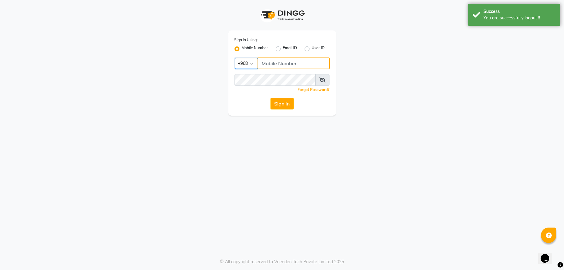
click at [277, 66] on input "Username" at bounding box center [294, 64] width 72 height 12
type input "71972226"
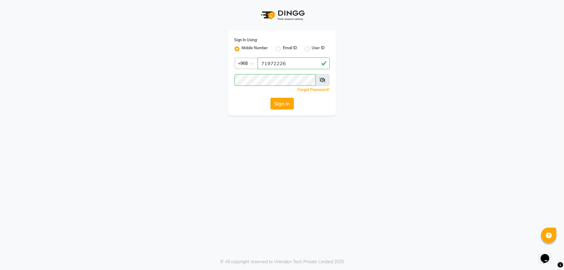
click at [277, 104] on button "Sign In" at bounding box center [282, 104] width 23 height 12
